Goal: Information Seeking & Learning: Learn about a topic

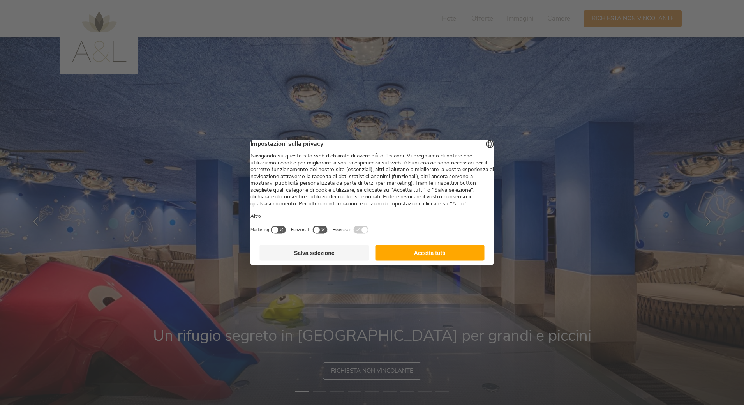
click at [453, 260] on button "Accetta tutti" at bounding box center [429, 253] width 109 height 16
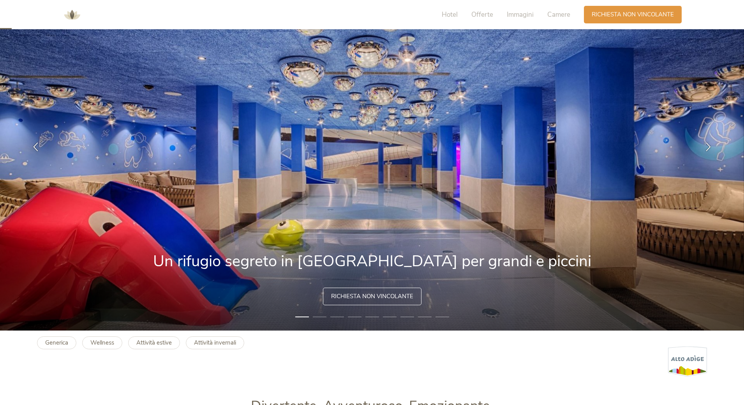
scroll to position [78, 0]
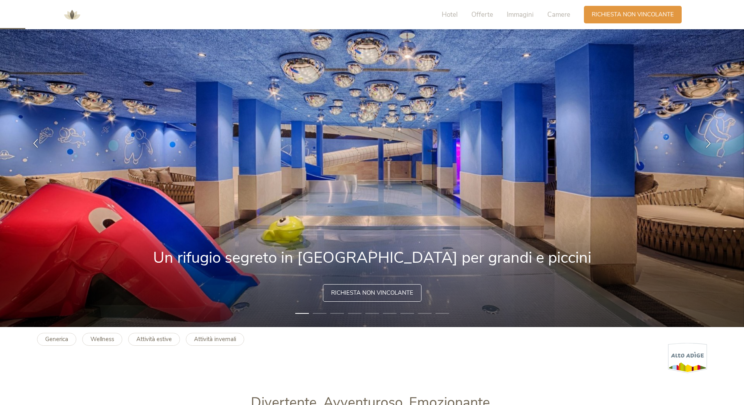
click at [318, 310] on li "2" at bounding box center [320, 313] width 14 height 8
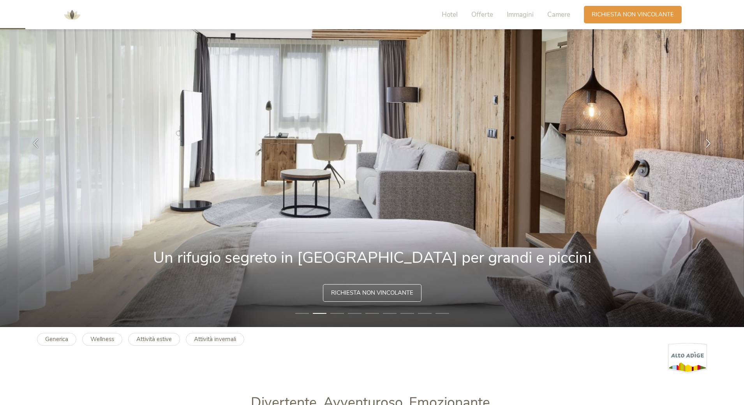
click at [339, 311] on li "3" at bounding box center [337, 313] width 14 height 8
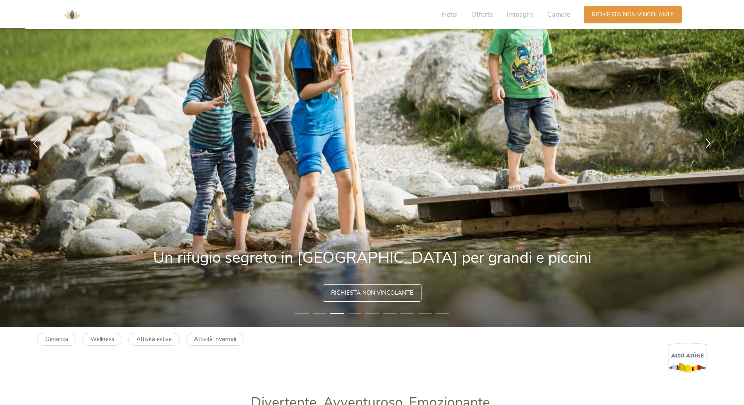
click at [359, 311] on li "4" at bounding box center [355, 313] width 14 height 8
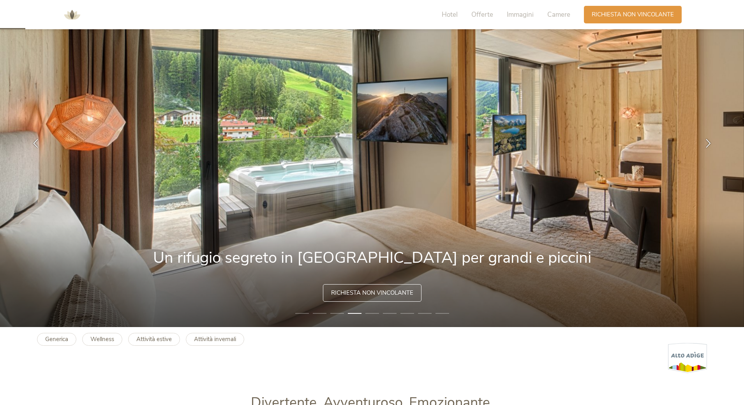
click at [377, 312] on li "5" at bounding box center [372, 313] width 14 height 8
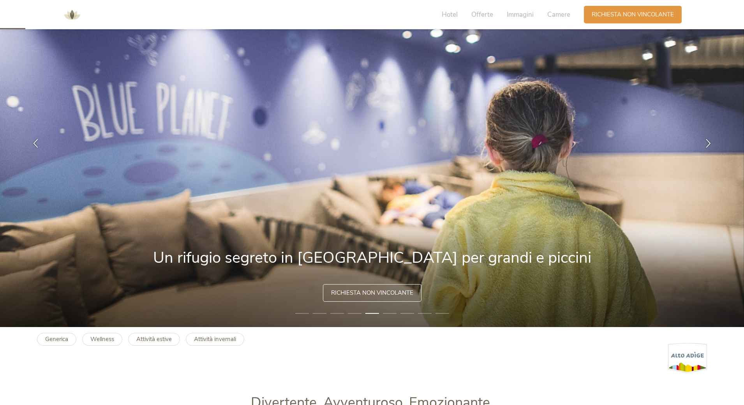
click at [395, 312] on li "6" at bounding box center [390, 313] width 14 height 8
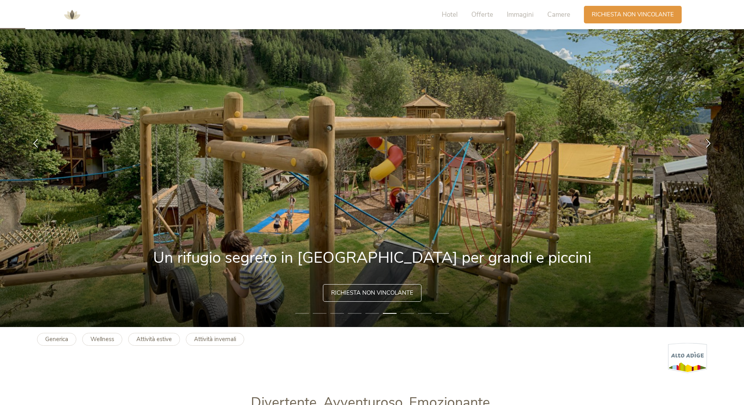
click at [404, 312] on li "7" at bounding box center [408, 313] width 14 height 8
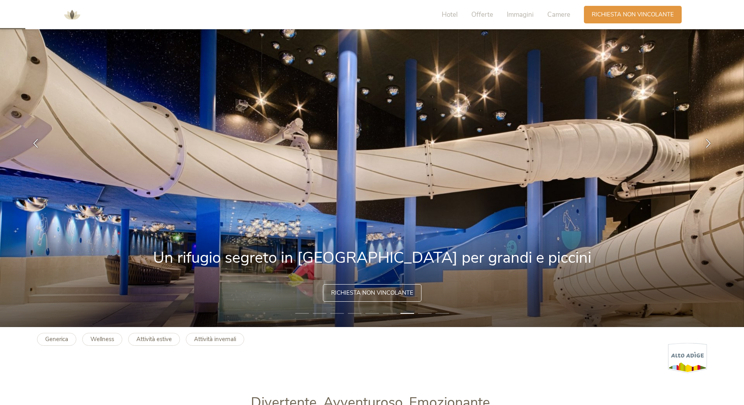
click at [420, 313] on li "8" at bounding box center [425, 313] width 14 height 8
click at [431, 314] on li "8" at bounding box center [425, 313] width 14 height 8
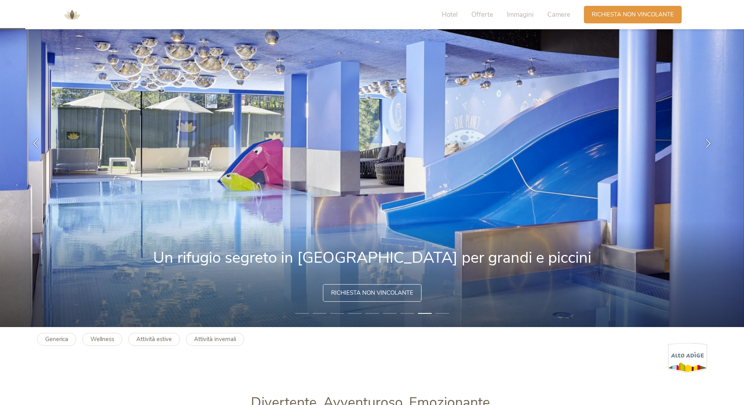
click at [448, 313] on li "9" at bounding box center [443, 313] width 14 height 8
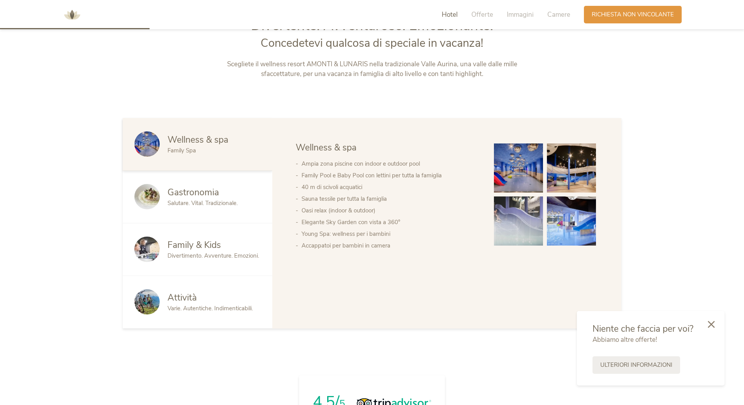
scroll to position [468, 0]
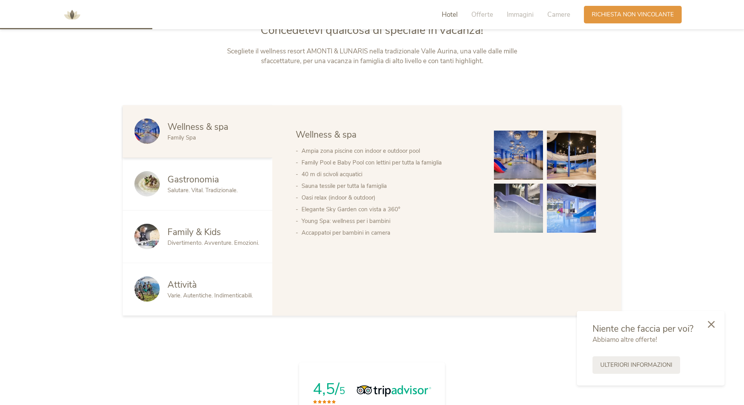
click at [211, 296] on span "Varie. Autentiche. Indimenticabili." at bounding box center [210, 295] width 85 height 8
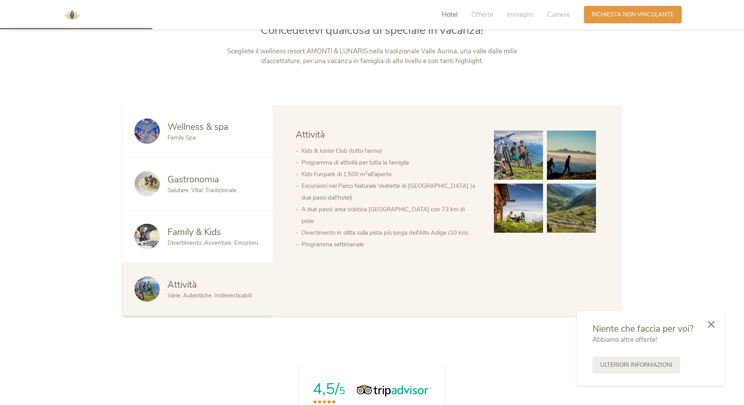
click at [206, 236] on span "Family & Kids" at bounding box center [194, 232] width 53 height 12
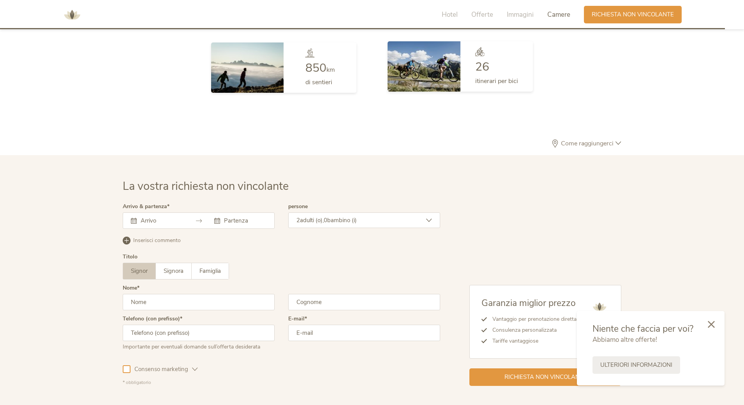
scroll to position [2282, 0]
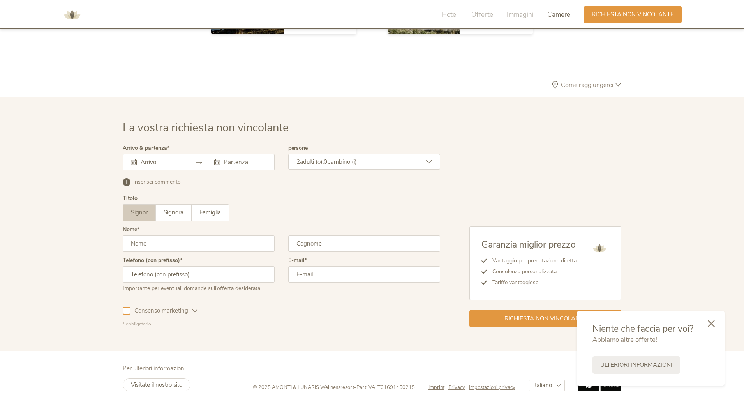
click at [715, 323] on icon at bounding box center [711, 323] width 7 height 7
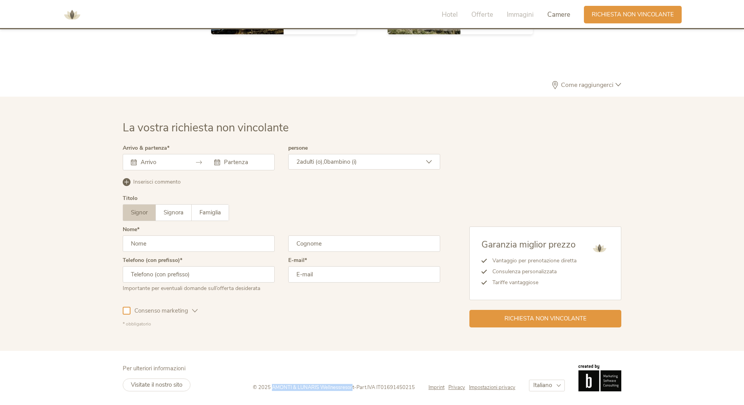
drag, startPoint x: 269, startPoint y: 384, endPoint x: 351, endPoint y: 388, distance: 81.9
click at [351, 388] on span "© 2025 AMONTI & LUNARIS Wellnessresort" at bounding box center [303, 387] width 101 height 7
copy span "AMONTI & LUNARIS Wellnessresor"
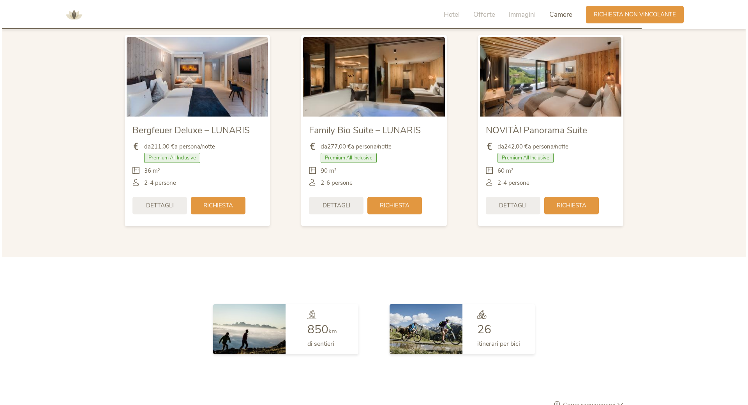
scroll to position [1853, 0]
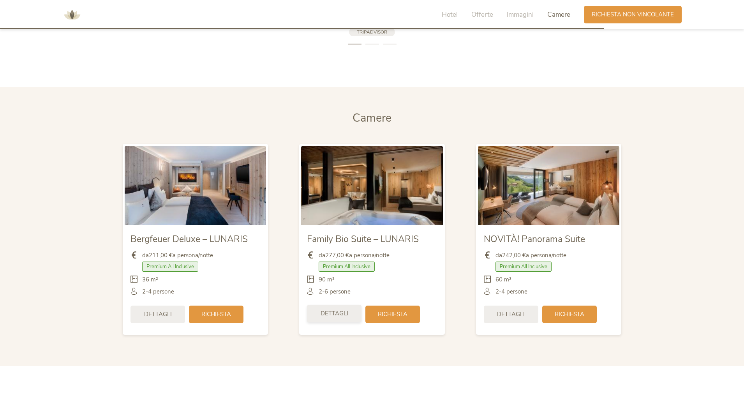
click at [339, 312] on span "Dettagli" at bounding box center [335, 313] width 28 height 8
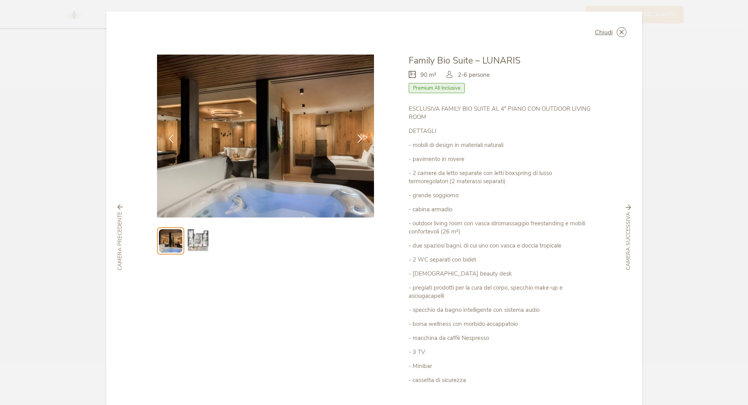
click at [200, 240] on img at bounding box center [197, 240] width 25 height 25
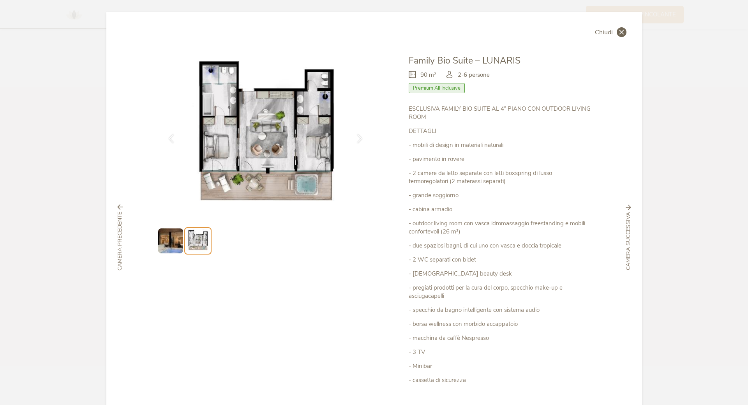
click at [593, 31] on div "Chiudi Family Bio Suite – LUNARIS 90 m² Premium All Inclusive" at bounding box center [374, 237] width 536 height 451
click at [604, 30] on span "Chiudi" at bounding box center [604, 32] width 18 height 6
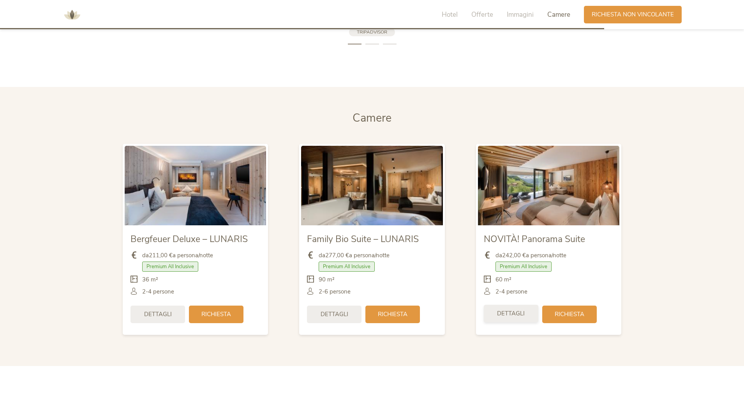
click at [500, 319] on div "Dettagli" at bounding box center [511, 314] width 55 height 18
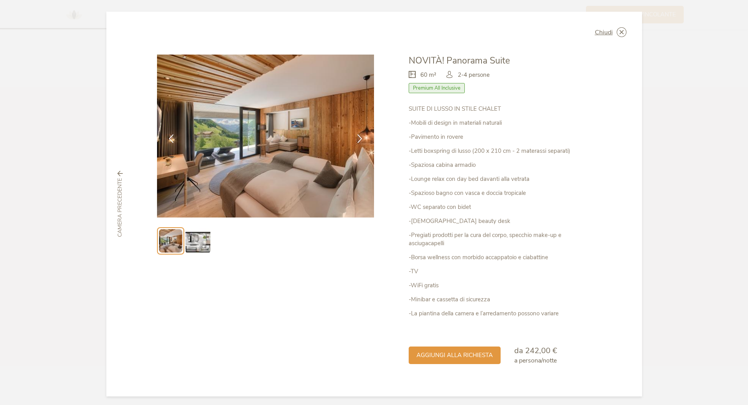
click at [199, 235] on img at bounding box center [197, 240] width 25 height 25
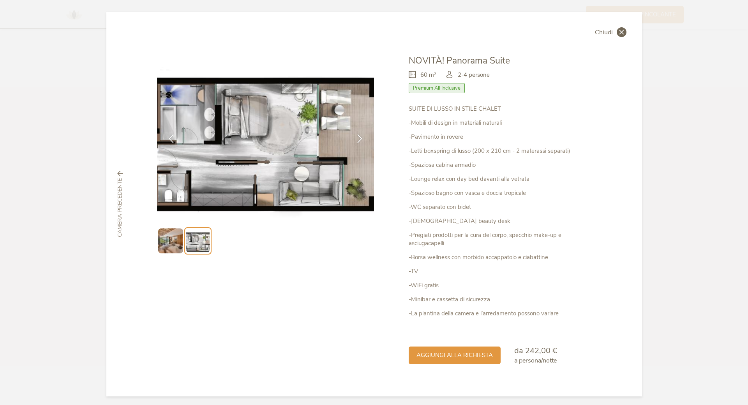
click at [603, 30] on span "Chiudi" at bounding box center [604, 32] width 18 height 6
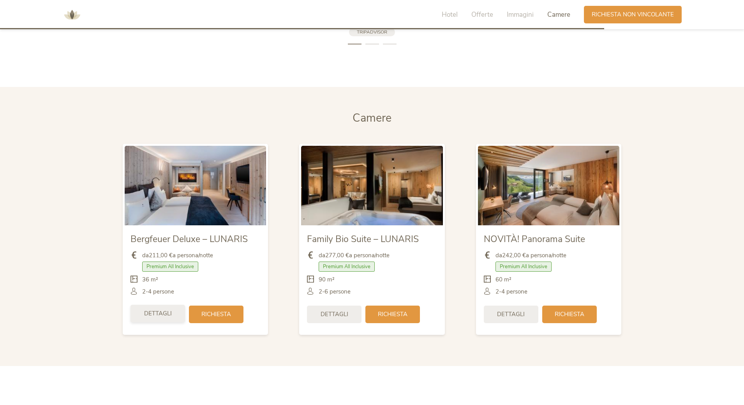
click at [164, 316] on span "Dettagli" at bounding box center [158, 313] width 28 height 8
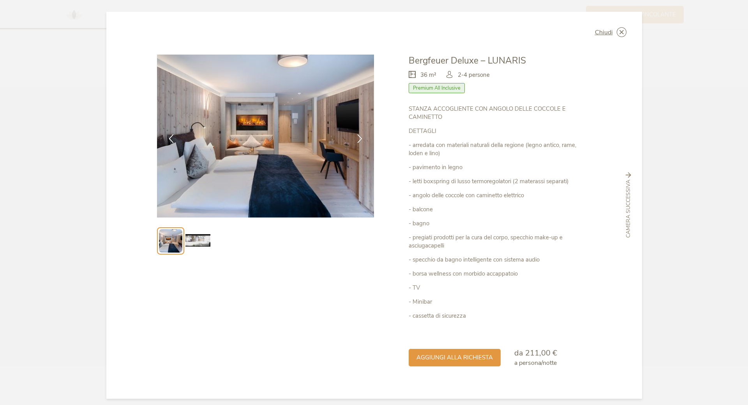
click at [196, 237] on img at bounding box center [197, 240] width 25 height 25
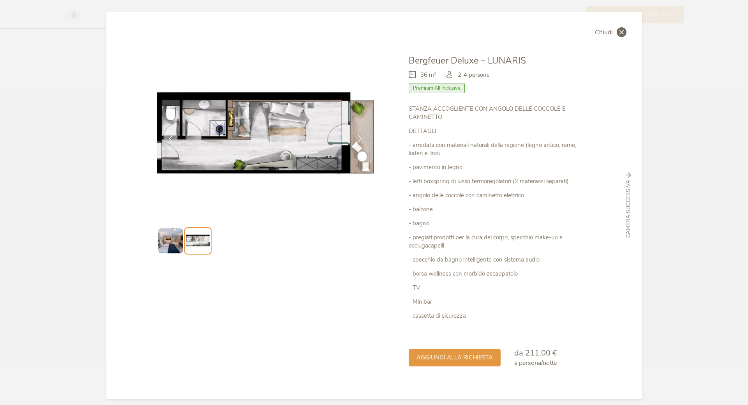
click at [605, 30] on span "Chiudi" at bounding box center [604, 32] width 18 height 6
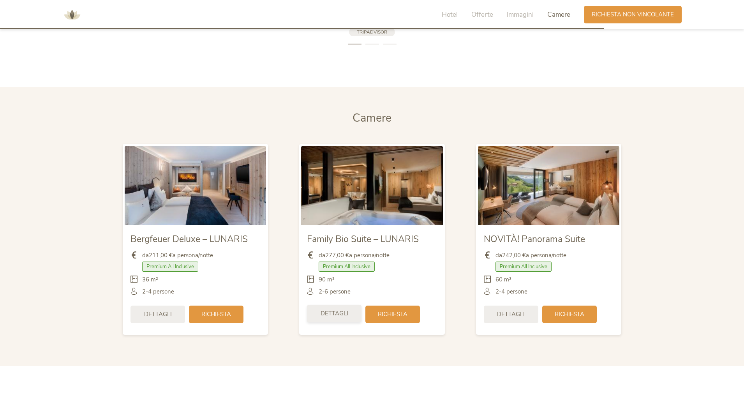
click at [348, 318] on span "Dettagli" at bounding box center [335, 313] width 28 height 8
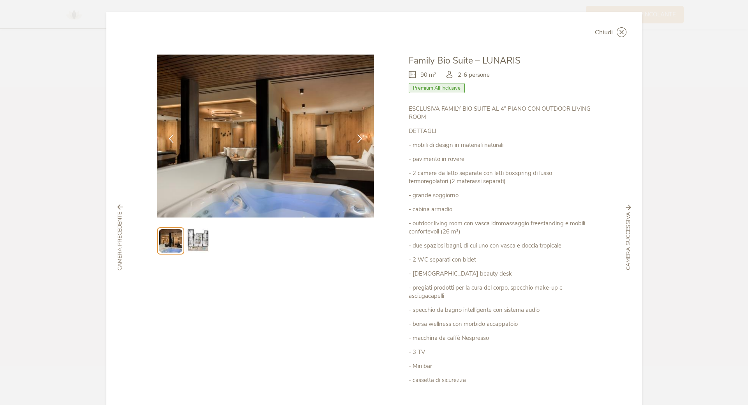
click at [193, 239] on img at bounding box center [197, 240] width 25 height 25
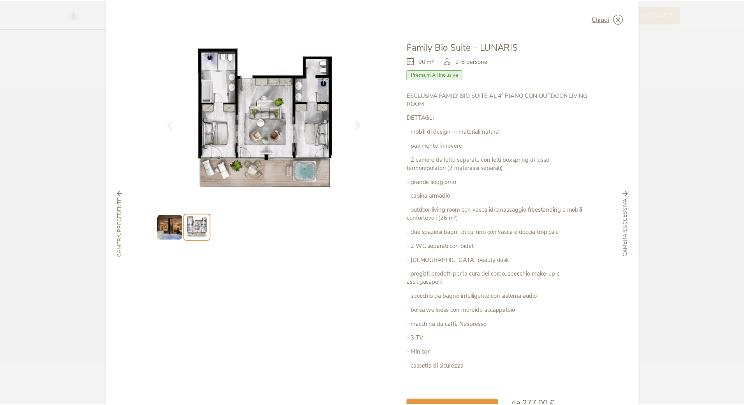
scroll to position [0, 0]
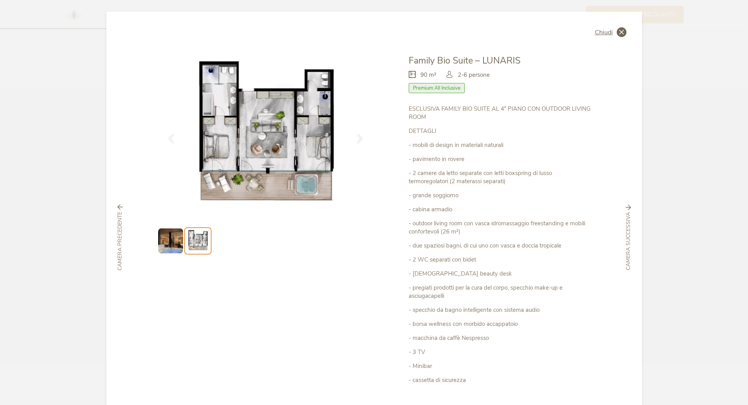
click at [599, 29] on span "Chiudi" at bounding box center [604, 32] width 18 height 6
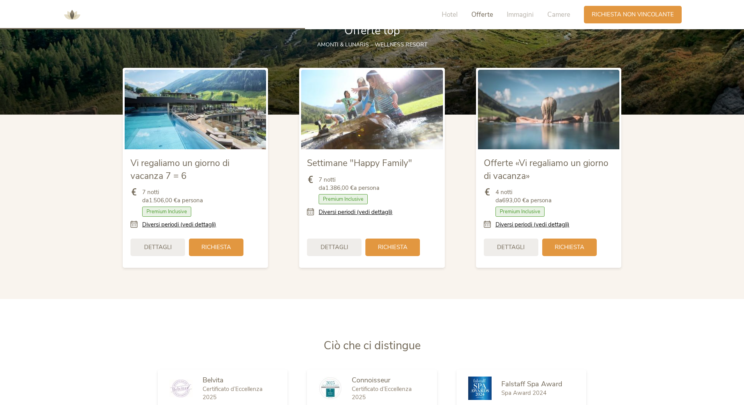
scroll to position [879, 0]
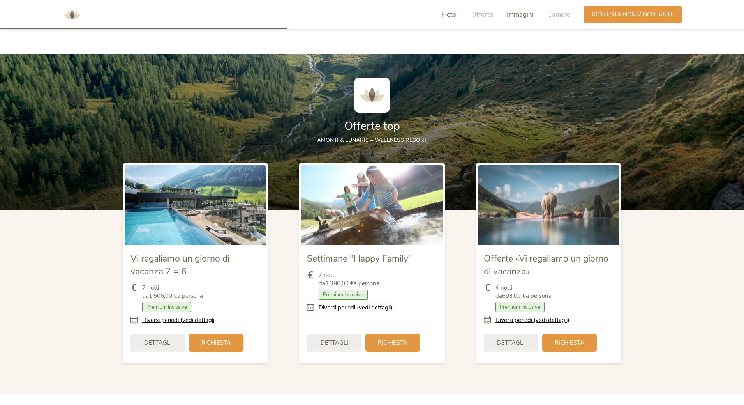
click at [523, 13] on span "Immagini" at bounding box center [520, 14] width 27 height 9
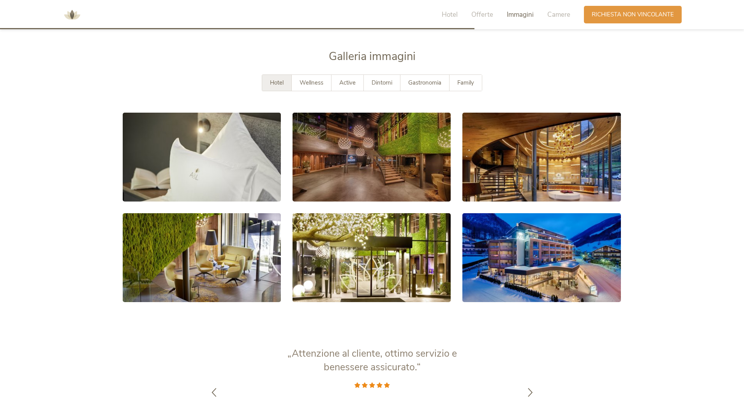
scroll to position [1474, 0]
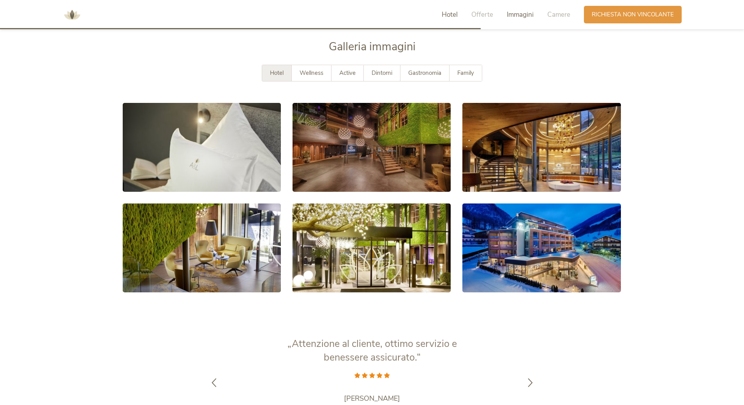
click at [446, 16] on span "Hotel" at bounding box center [450, 14] width 16 height 9
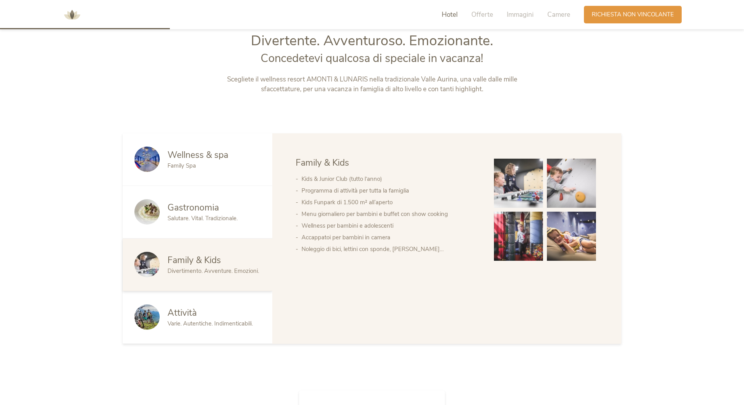
scroll to position [432, 0]
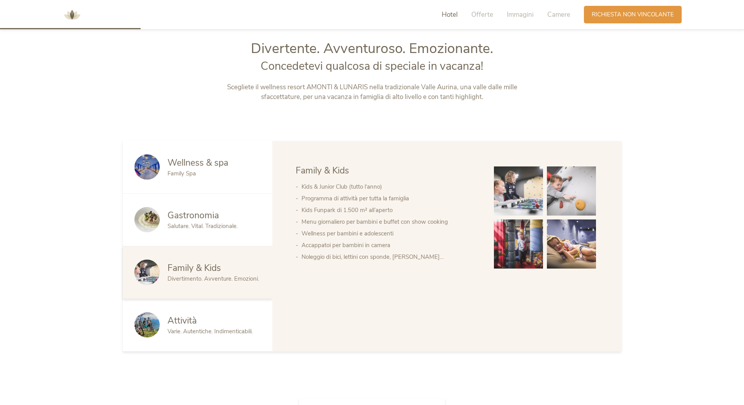
click at [209, 332] on span "Varie. Autentiche. Indimenticabili." at bounding box center [210, 331] width 85 height 8
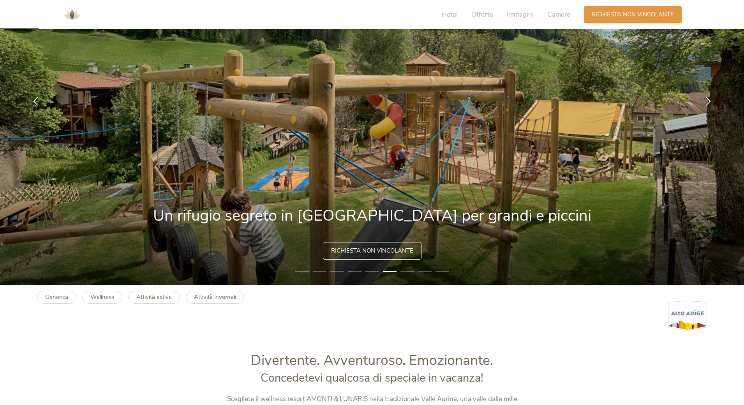
scroll to position [81, 0]
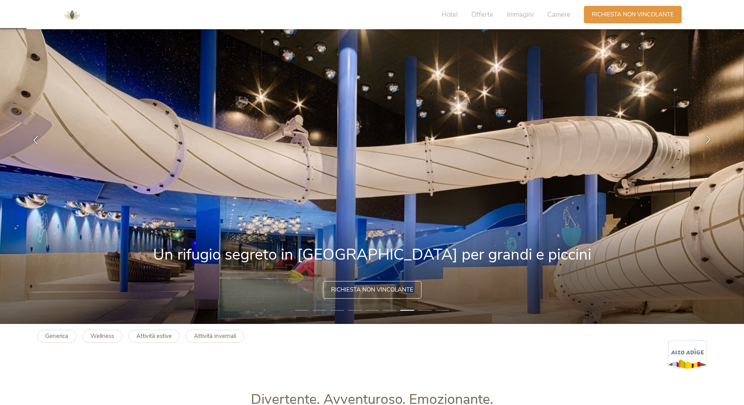
click at [708, 140] on icon at bounding box center [708, 139] width 9 height 9
